Goal: Task Accomplishment & Management: Complete application form

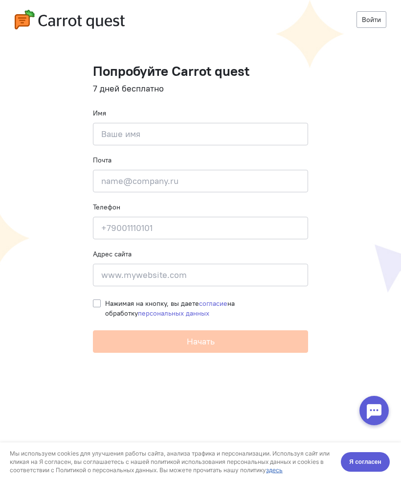
click at [225, 116] on div "Имя Введите своё имя" at bounding box center [200, 126] width 215 height 37
click at [232, 132] on input at bounding box center [200, 134] width 215 height 23
type input "[PERSON_NAME]"
click at [175, 190] on input "email" at bounding box center [200, 181] width 215 height 23
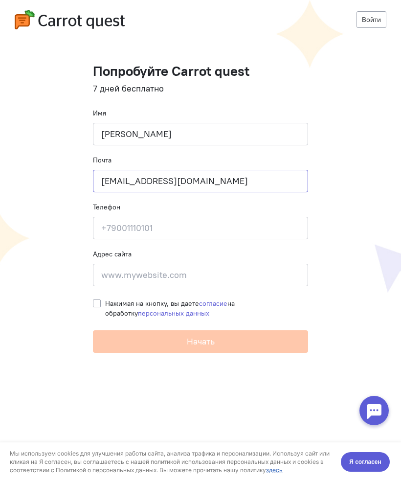
type input "[EMAIL_ADDRESS][DOMAIN_NAME]"
click at [207, 226] on input at bounding box center [200, 228] width 215 height 23
type input "9"
type input "89996945054"
click at [207, 276] on input at bounding box center [200, 275] width 215 height 23
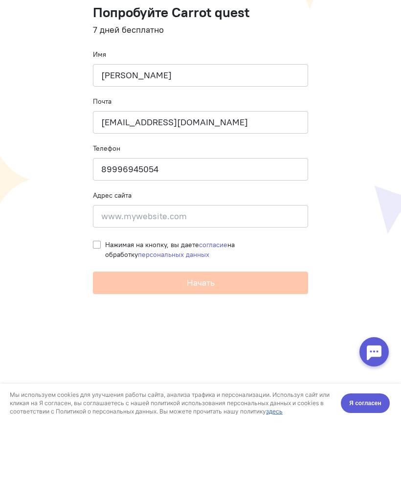
click at [107, 299] on span "Нажимая на кнопку, вы даете согласие на обработку персональных данных" at bounding box center [170, 308] width 130 height 19
click at [101, 299] on input "Нажимая на кнопку, вы даете согласие на обработку персональных данных" at bounding box center [97, 303] width 8 height 9
checkbox input "true"
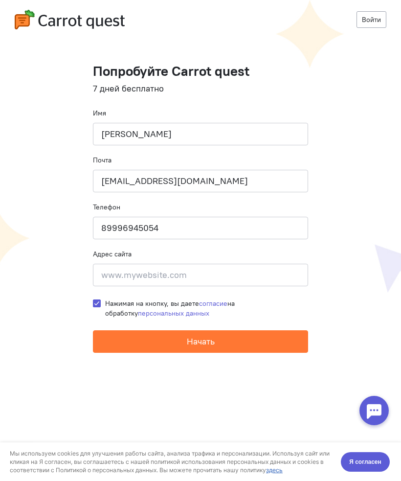
click at [197, 342] on span "Начать" at bounding box center [201, 341] width 28 height 11
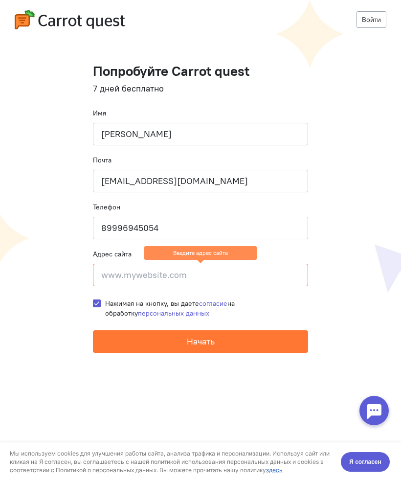
click at [201, 275] on input at bounding box center [200, 275] width 215 height 23
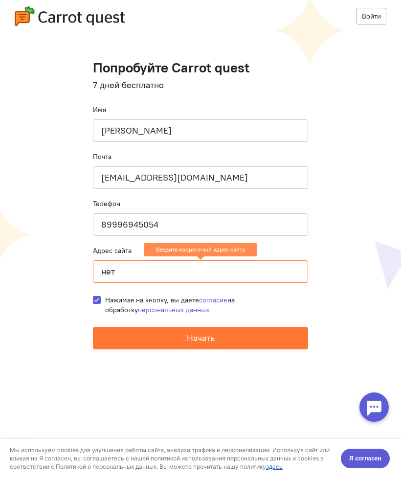
type input "нет"
click at [216, 342] on button "Начать" at bounding box center [200, 341] width 215 height 23
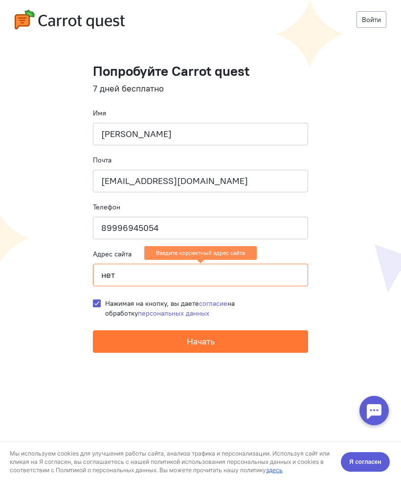
click at [207, 337] on span "Начать" at bounding box center [201, 341] width 28 height 11
